Goal: Check status: Check status

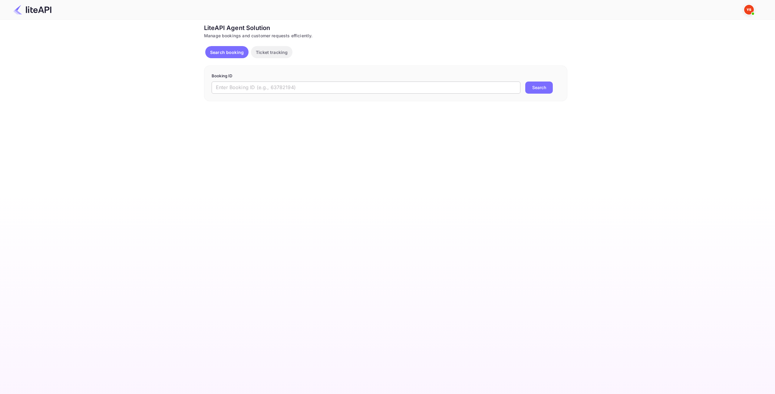
click at [327, 85] on input "text" at bounding box center [366, 87] width 309 height 12
paste input "8954835"
type input "8954835"
click at [547, 87] on button "Search" at bounding box center [540, 87] width 28 height 12
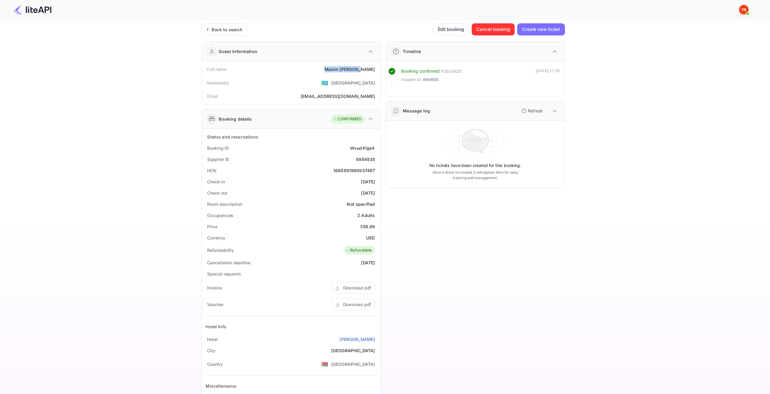
drag, startPoint x: 376, startPoint y: 68, endPoint x: 341, endPoint y: 68, distance: 34.8
click at [335, 69] on div "Full name [PERSON_NAME]" at bounding box center [291, 69] width 174 height 11
copy div "[PERSON_NAME]"
click at [371, 224] on div "358.99" at bounding box center [367, 226] width 15 height 6
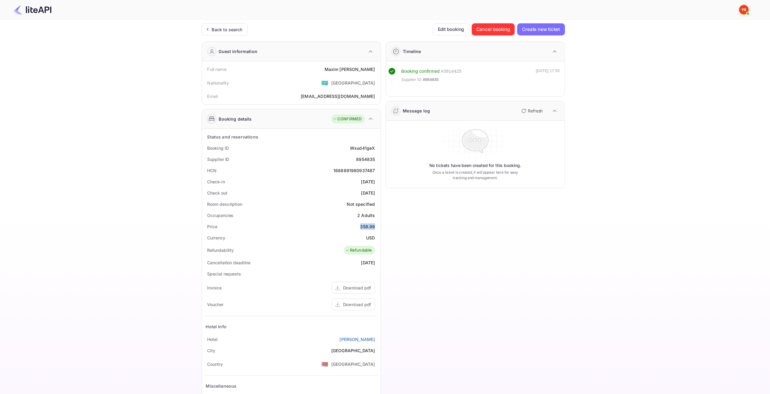
click at [370, 224] on div "358.99" at bounding box center [367, 226] width 15 height 6
copy div "358.99"
click at [368, 227] on div "358.99" at bounding box center [367, 226] width 15 height 6
copy div "358.99"
